Goal: Use online tool/utility: Utilize a website feature to perform a specific function

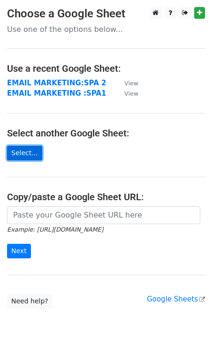
click at [31, 151] on link "Select..." at bounding box center [24, 153] width 35 height 15
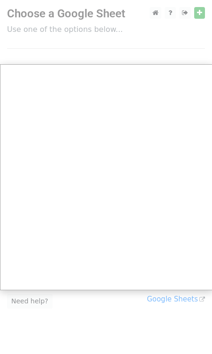
click at [137, 60] on div at bounding box center [106, 191] width 212 height 383
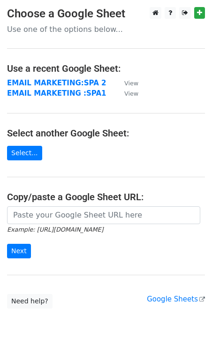
click at [55, 225] on icon "Example: [URL][DOMAIN_NAME]" at bounding box center [55, 229] width 96 height 8
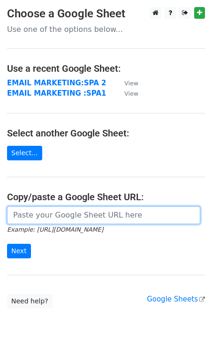
click at [58, 214] on input "url" at bounding box center [103, 215] width 193 height 18
paste input "[URL][DOMAIN_NAME]"
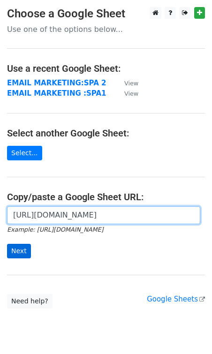
type input "[URL][DOMAIN_NAME]"
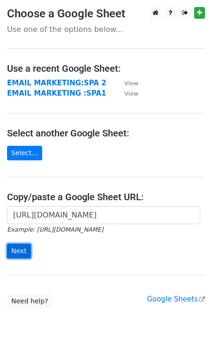
click at [23, 251] on input "Next" at bounding box center [19, 251] width 24 height 15
